Goal: Transaction & Acquisition: Purchase product/service

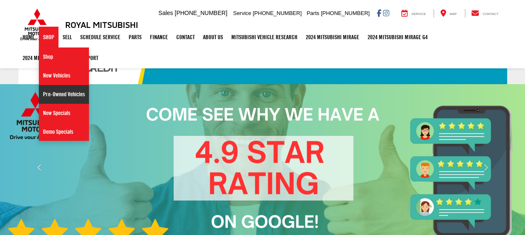
click at [58, 93] on link "Pre-Owned Vehicles" at bounding box center [64, 94] width 50 height 19
click at [60, 92] on link "Pre-Owned Vehicles" at bounding box center [64, 94] width 50 height 19
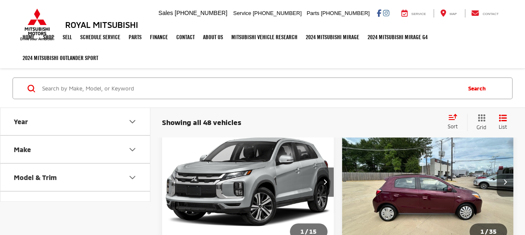
click at [250, 85] on input "Search by Make, Model, or Keyword" at bounding box center [250, 88] width 418 height 20
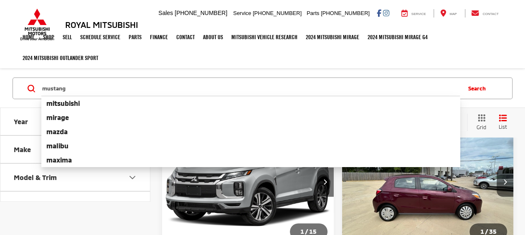
type input "mustang"
